Goal: Information Seeking & Learning: Learn about a topic

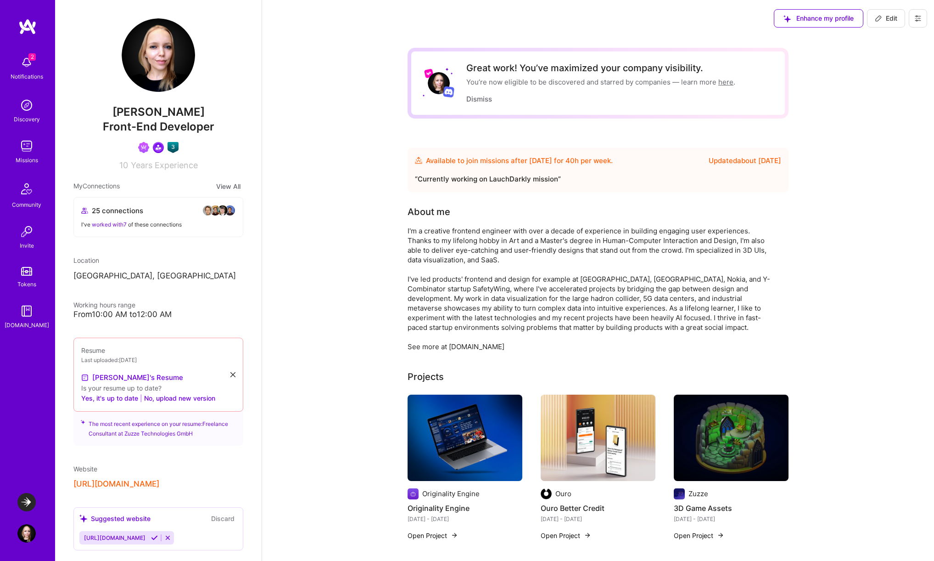
click at [484, 255] on div "I'm a creative frontend engineer with over a decade of experience in building e…" at bounding box center [591, 288] width 367 height 125
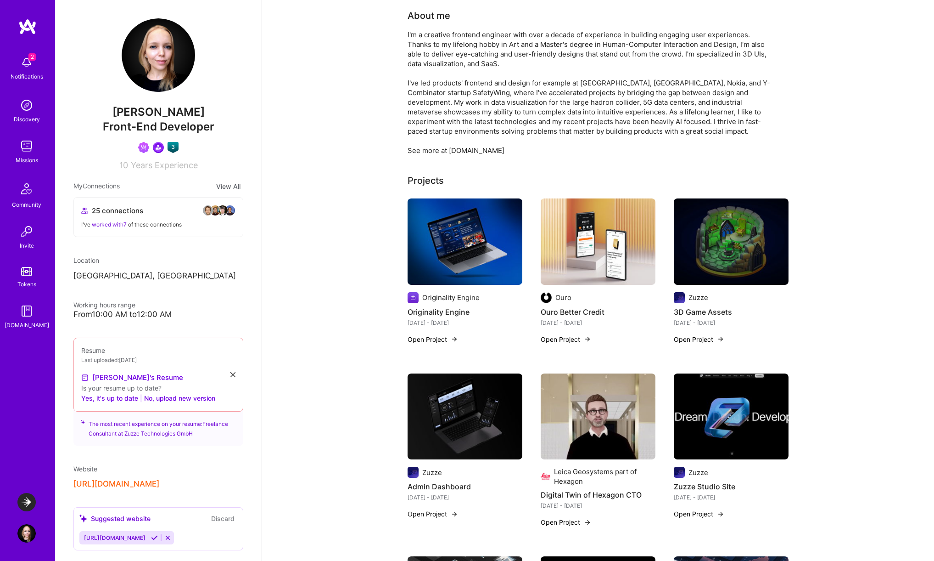
scroll to position [191, 0]
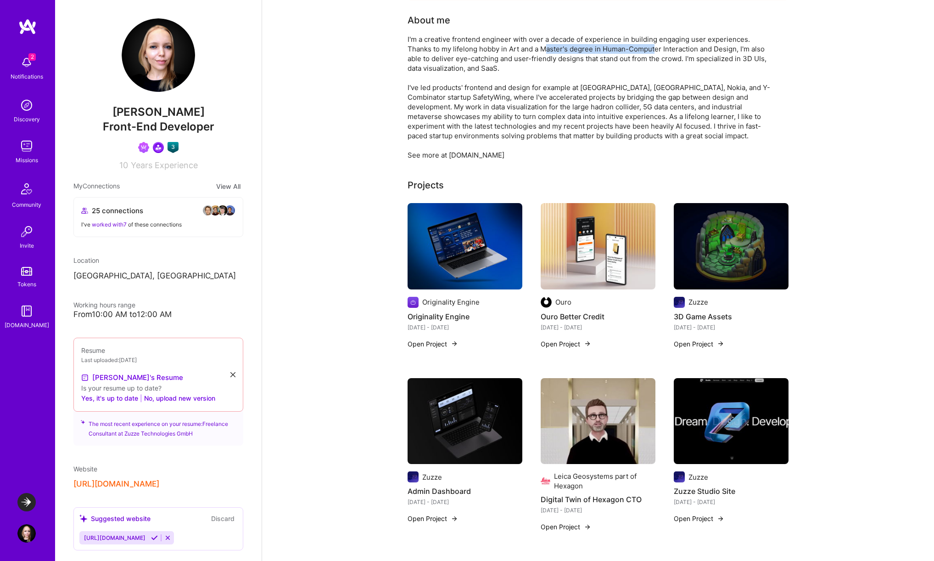
drag, startPoint x: 519, startPoint y: 49, endPoint x: 631, endPoint y: 51, distance: 112.0
click at [631, 51] on div "I'm a creative frontend engineer with over a decade of experience in building e…" at bounding box center [591, 96] width 367 height 125
drag, startPoint x: 483, startPoint y: 60, endPoint x: 557, endPoint y: 75, distance: 75.4
click at [557, 75] on div "I'm a creative frontend engineer with over a decade of experience in building e…" at bounding box center [591, 96] width 367 height 125
click at [494, 72] on div "I'm a creative frontend engineer with over a decade of experience in building e…" at bounding box center [591, 96] width 367 height 125
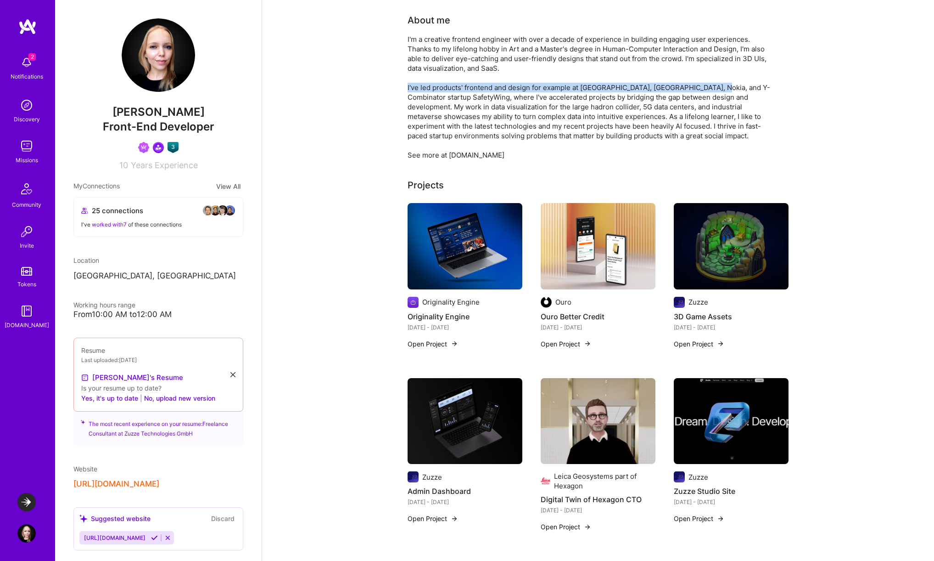
drag, startPoint x: 421, startPoint y: 88, endPoint x: 720, endPoint y: 89, distance: 298.4
click at [720, 89] on div "I'm a creative frontend engineer with over a decade of experience in building e…" at bounding box center [591, 96] width 367 height 125
